Goal: Navigation & Orientation: Find specific page/section

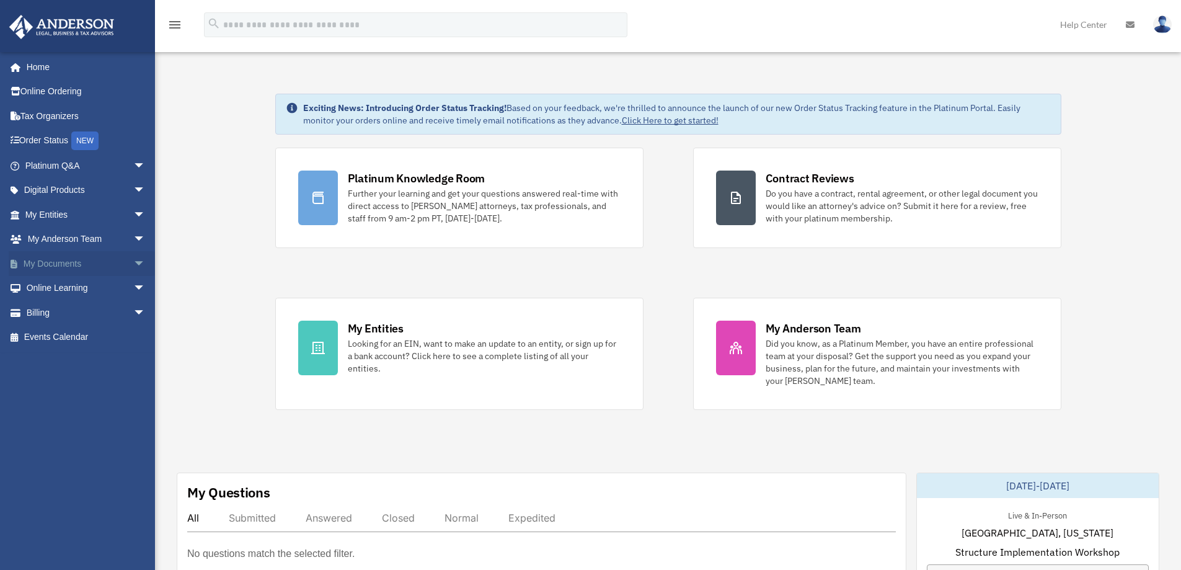
click at [133, 264] on span "arrow_drop_down" at bounding box center [145, 263] width 25 height 25
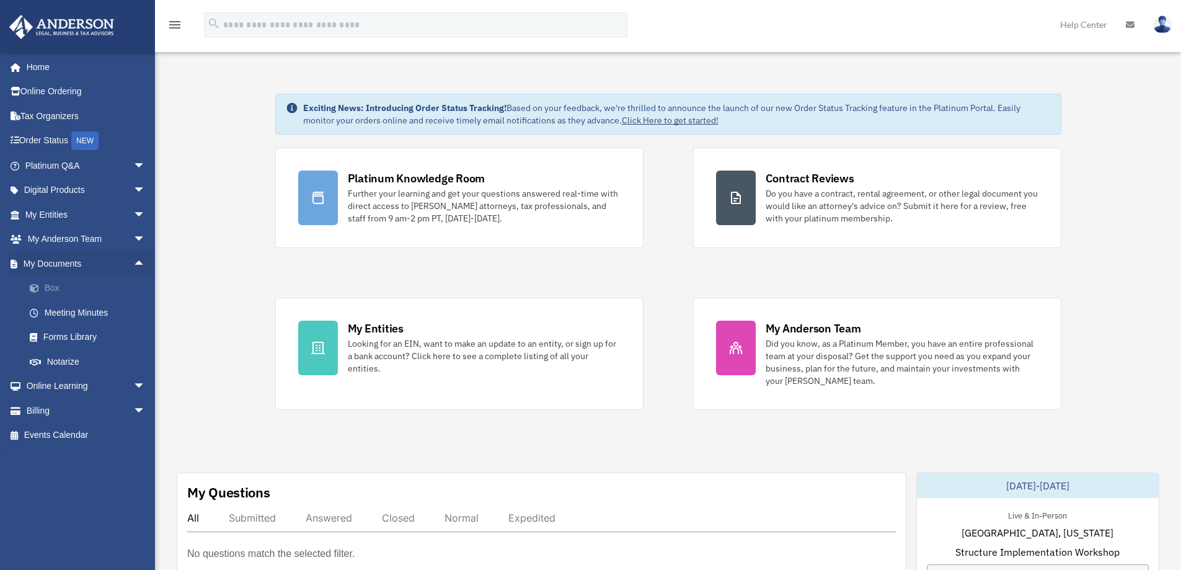
click at [53, 289] on link "Box" at bounding box center [90, 288] width 147 height 25
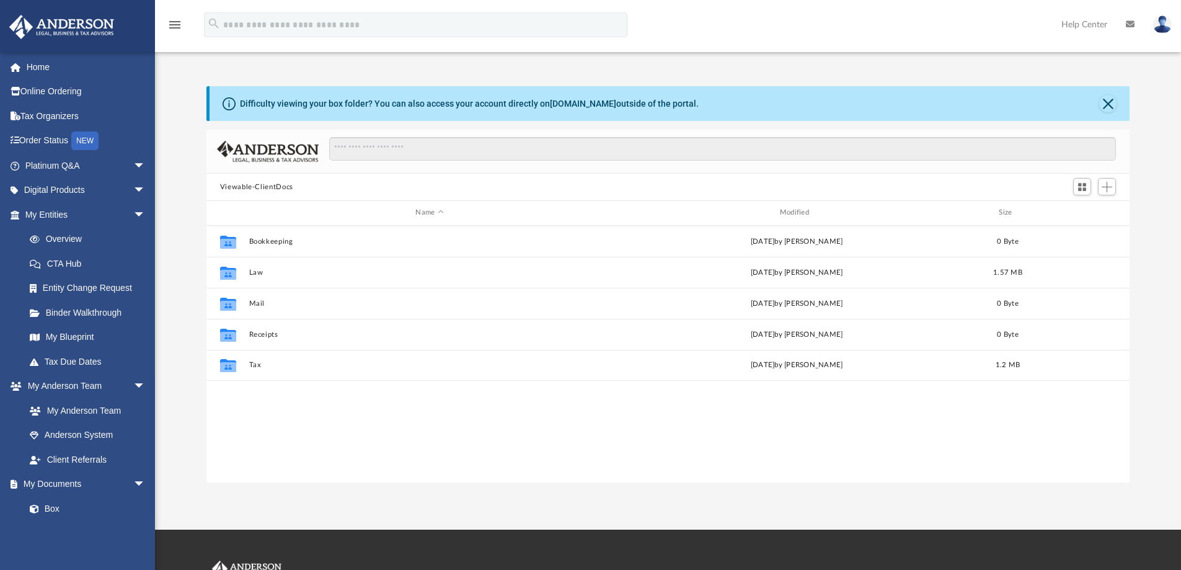
scroll to position [273, 914]
click at [68, 167] on link "Platinum Q&A arrow_drop_down" at bounding box center [87, 165] width 156 height 25
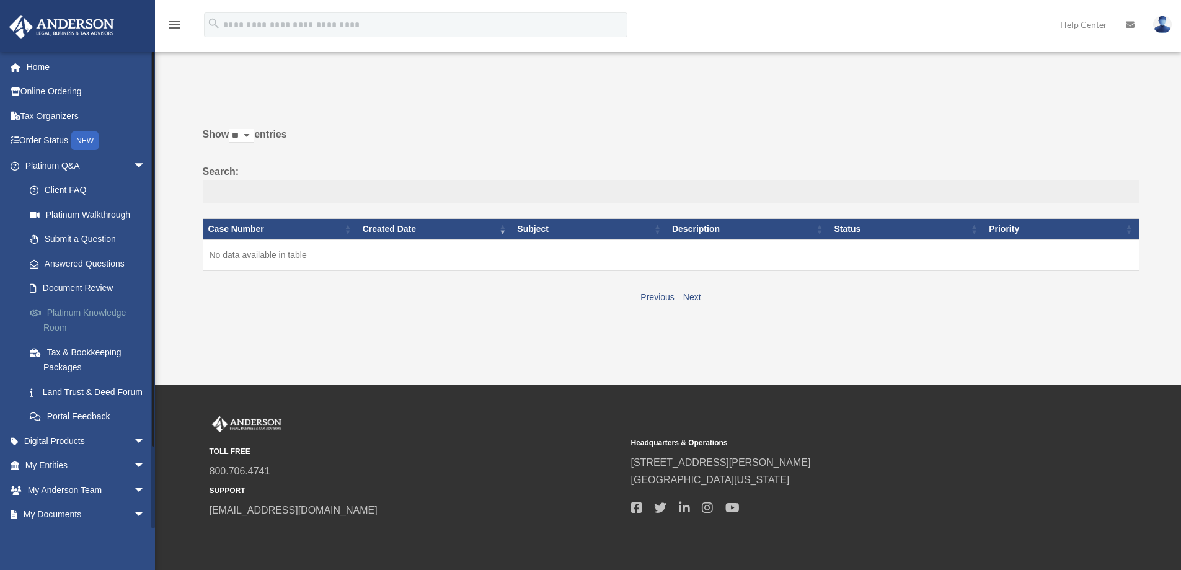
click at [91, 309] on link "Platinum Knowledge Room" at bounding box center [90, 320] width 147 height 40
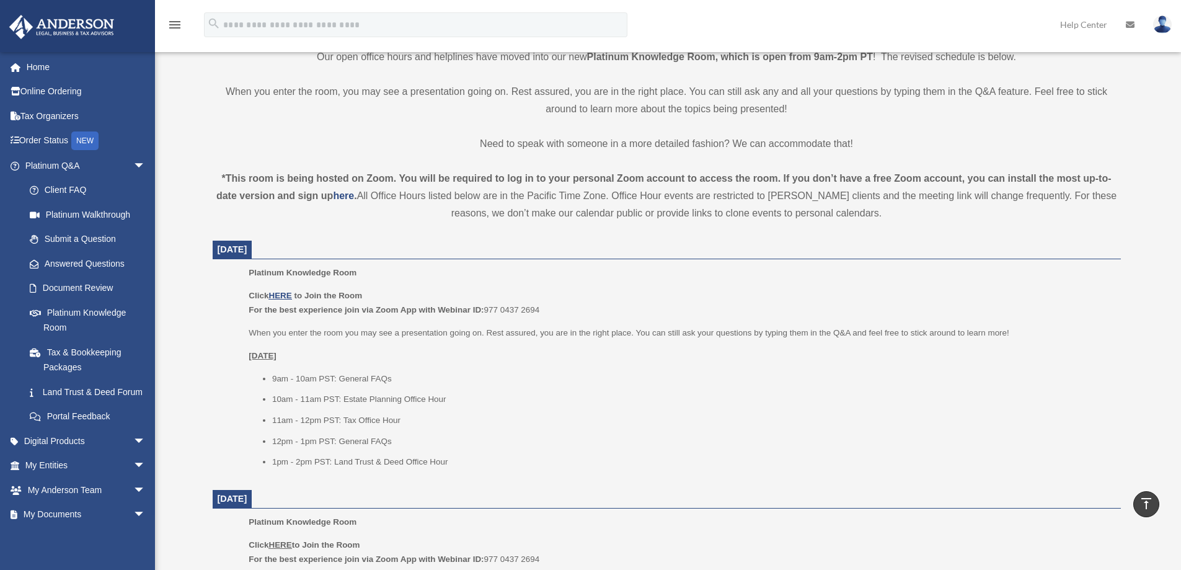
scroll to position [372, 0]
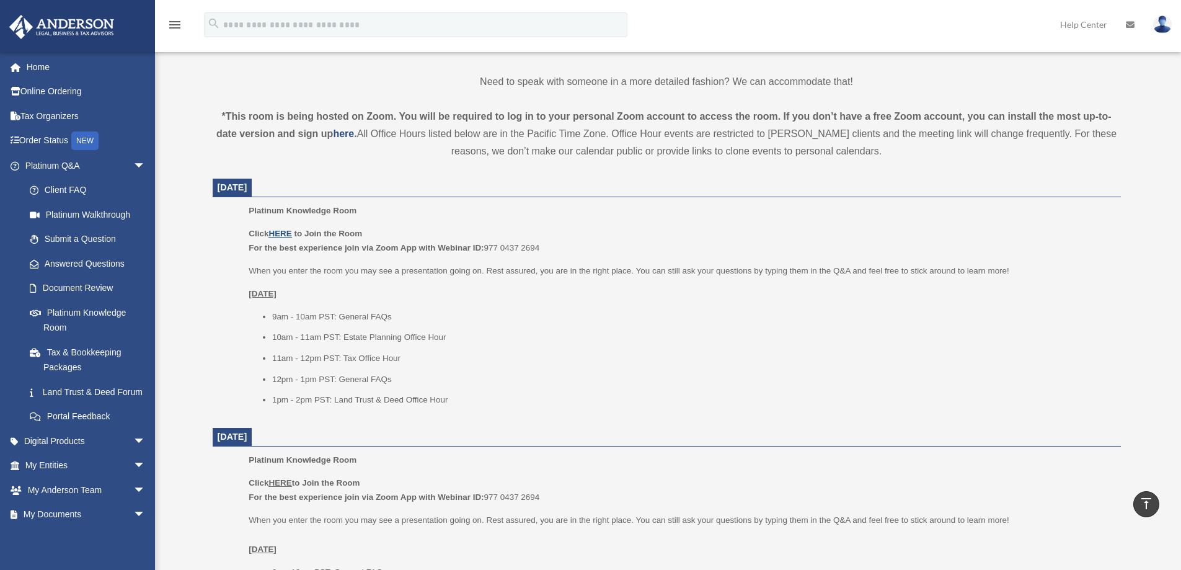
click at [280, 233] on u "HERE" at bounding box center [280, 233] width 23 height 9
